Goal: Task Accomplishment & Management: Manage account settings

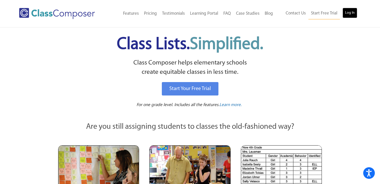
click at [354, 12] on link "Log In" at bounding box center [349, 13] width 15 height 10
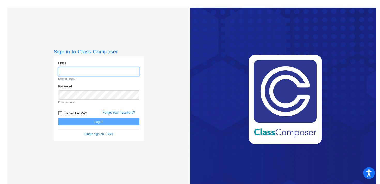
type input "kathryn.cox@weldre4.org"
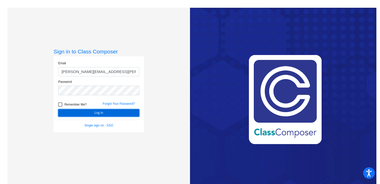
click at [110, 111] on button "Log In" at bounding box center [98, 112] width 81 height 7
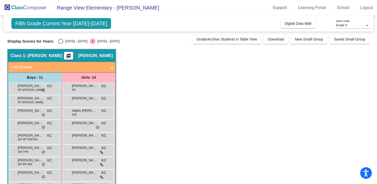
click at [59, 41] on div "Select an option" at bounding box center [60, 41] width 5 height 5
click at [60, 44] on input "2024 - 2025" at bounding box center [60, 44] width 0 height 0
radio input "true"
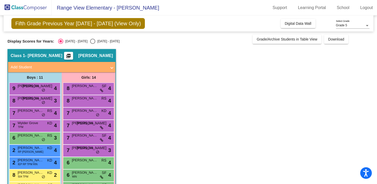
click at [367, 25] on div at bounding box center [367, 25] width 3 height 1
click at [367, 25] on span "Grade 5" at bounding box center [353, 25] width 34 height 9
click at [340, 10] on link "School" at bounding box center [343, 8] width 21 height 8
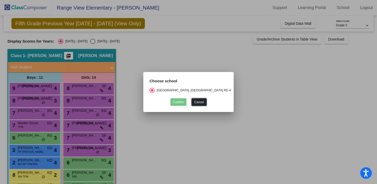
click at [196, 101] on button "Cancel" at bounding box center [199, 101] width 15 height 7
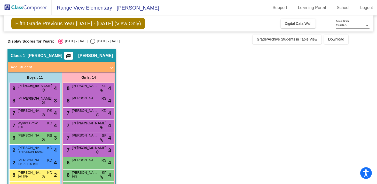
scroll to position [6, 0]
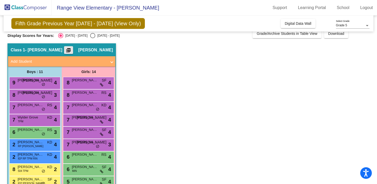
click at [72, 50] on mat-icon "picture_as_pdf" at bounding box center [68, 51] width 6 height 7
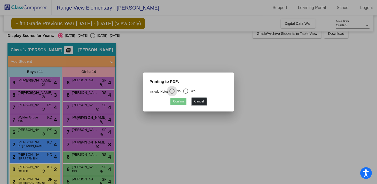
click at [194, 102] on button "Cancel" at bounding box center [199, 101] width 15 height 7
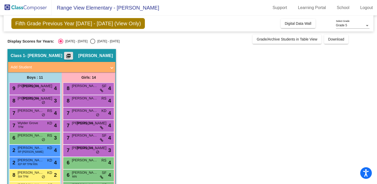
scroll to position [0, 0]
